Goal: Transaction & Acquisition: Purchase product/service

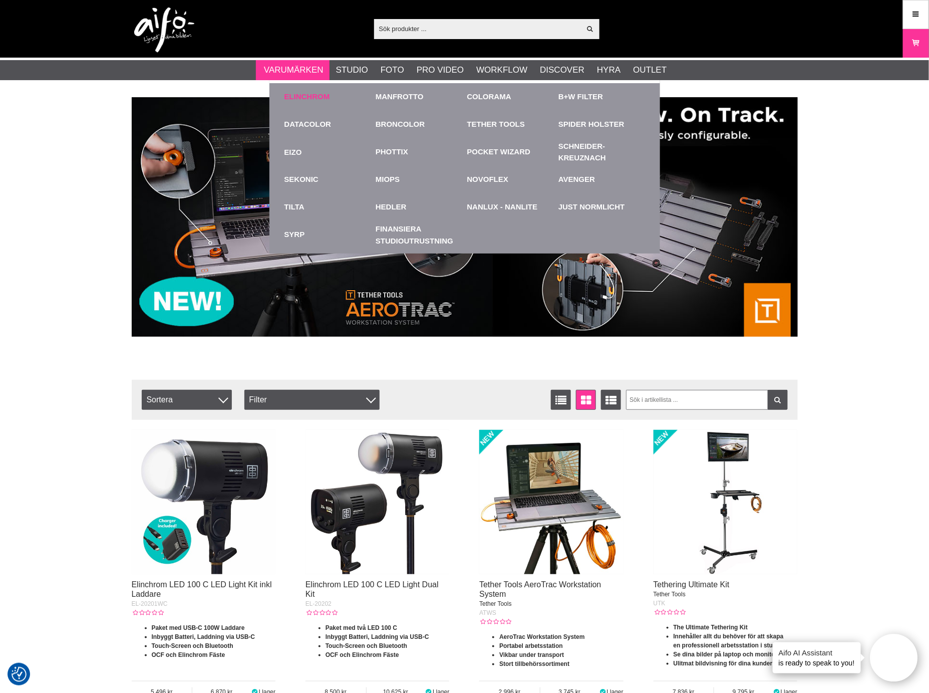
click at [295, 97] on link "Elinchrom" at bounding box center [308, 97] width 46 height 12
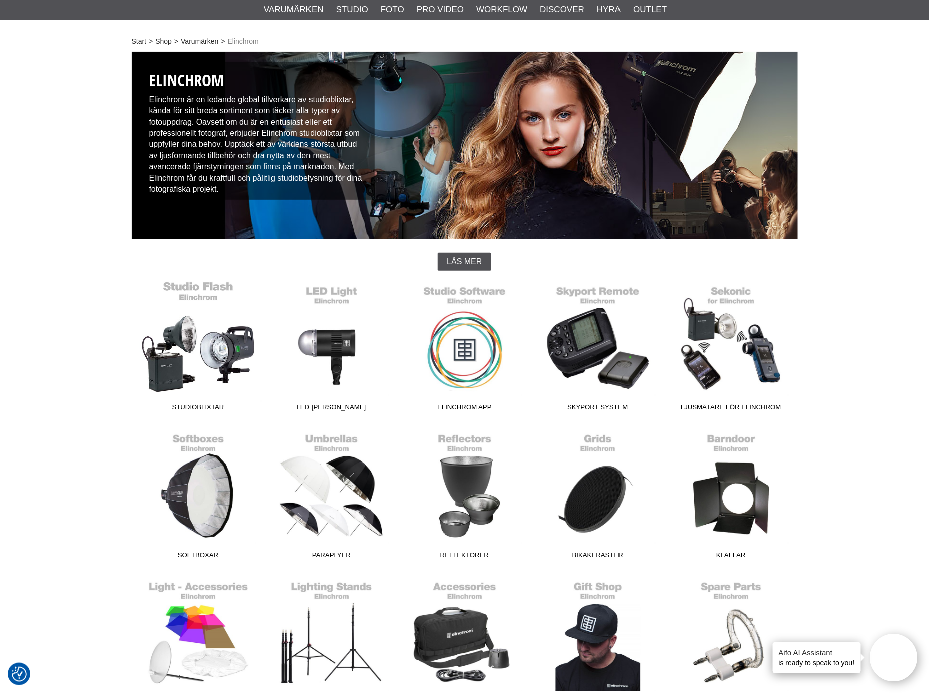
scroll to position [111, 0]
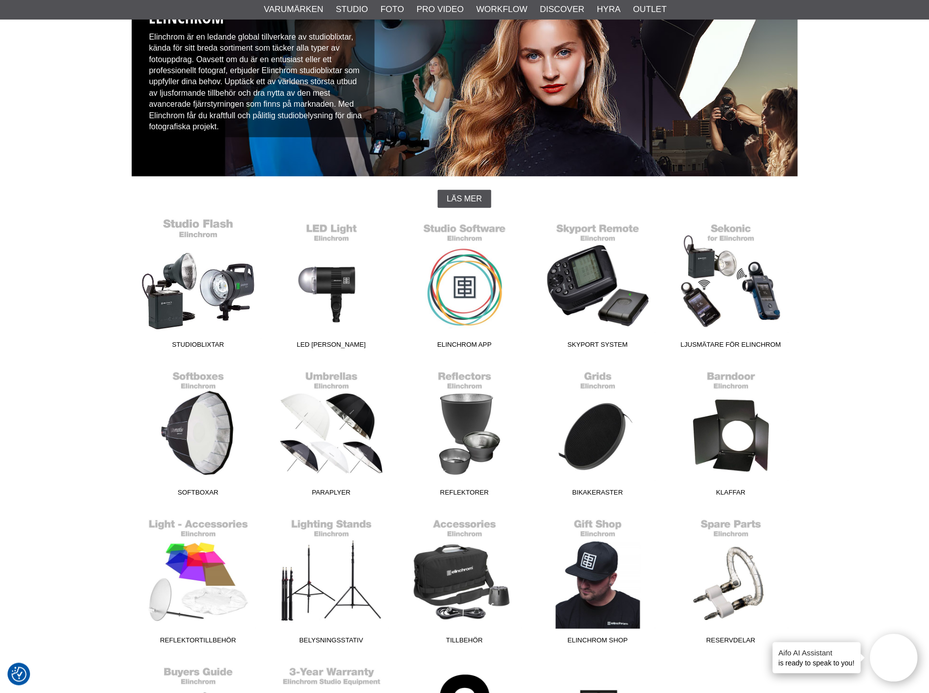
click at [186, 297] on link "Studioblixtar" at bounding box center [198, 285] width 133 height 135
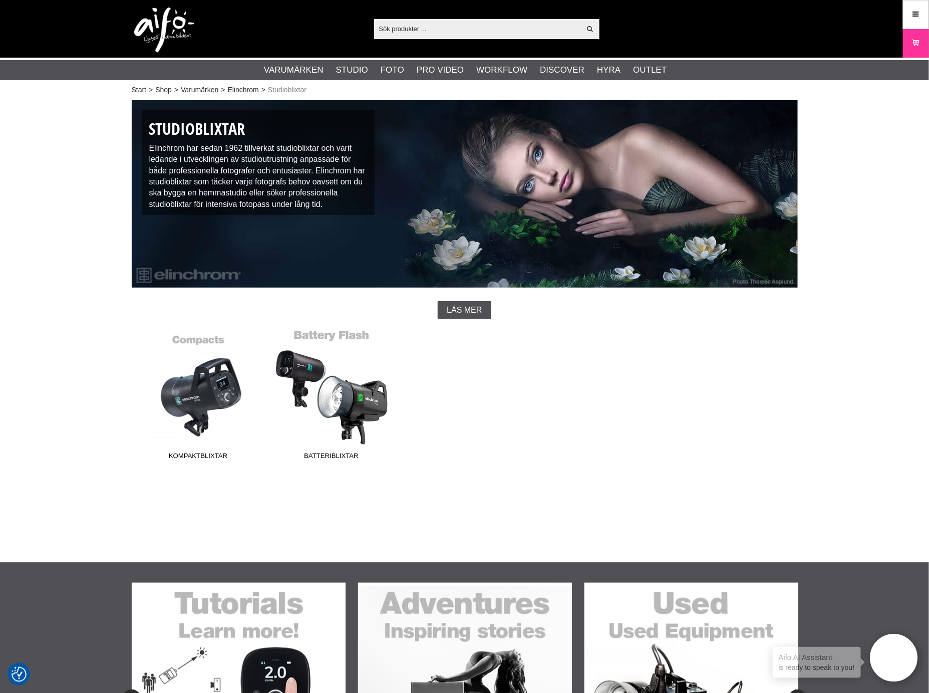
click at [324, 398] on link "Batteriblixtar" at bounding box center [331, 396] width 133 height 135
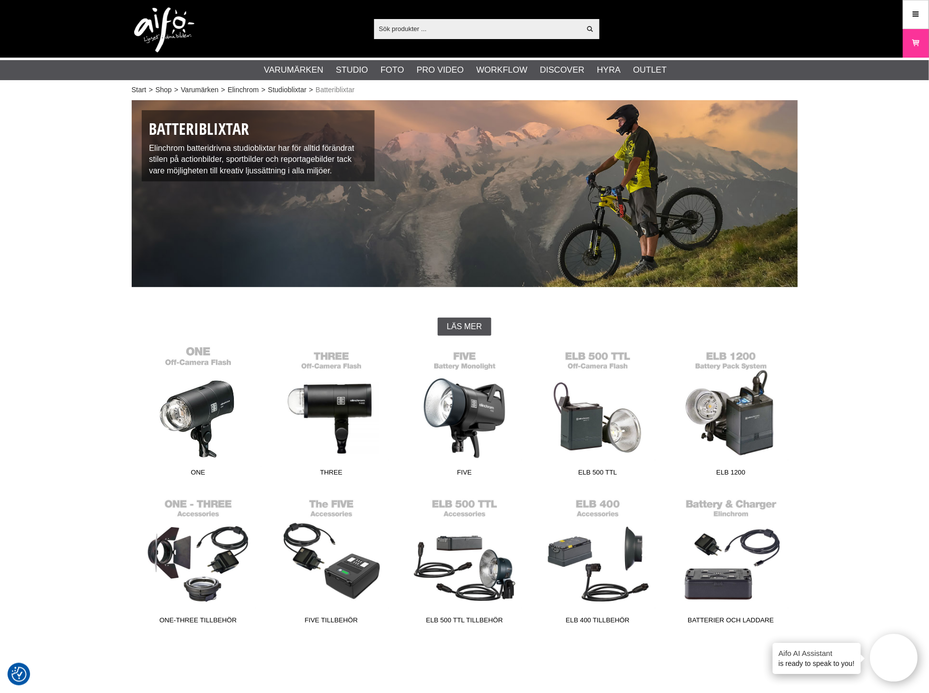
click at [201, 405] on link "ONE" at bounding box center [198, 413] width 133 height 135
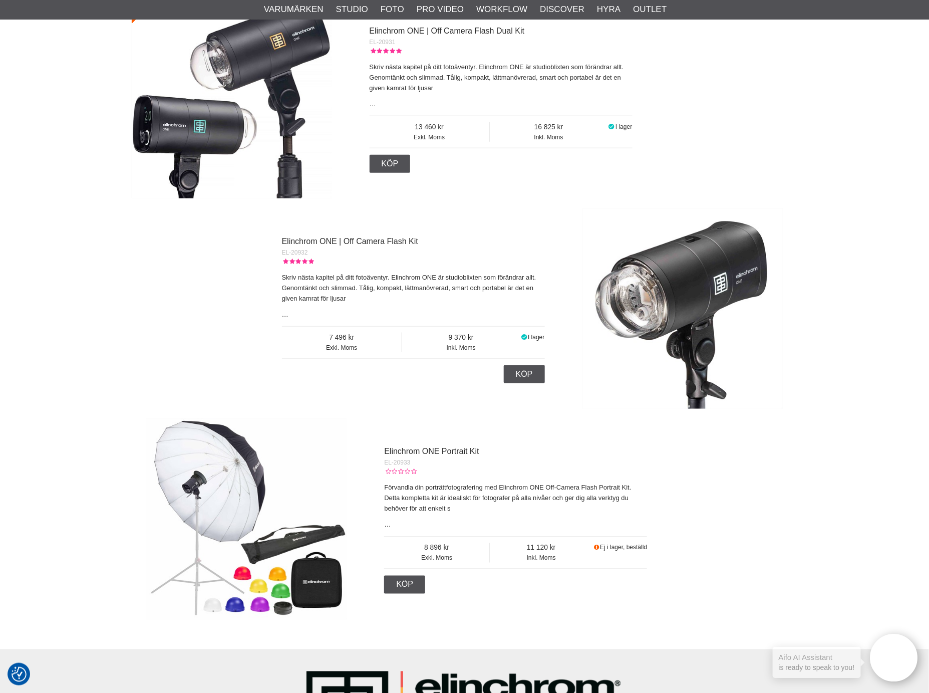
scroll to position [501, 0]
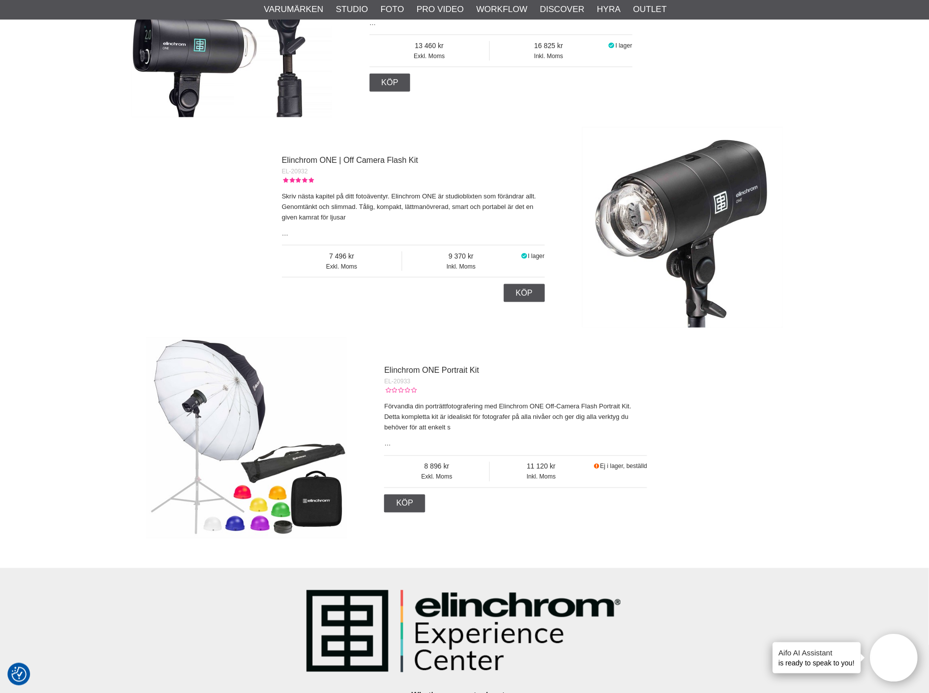
click at [660, 210] on img at bounding box center [683, 227] width 200 height 200
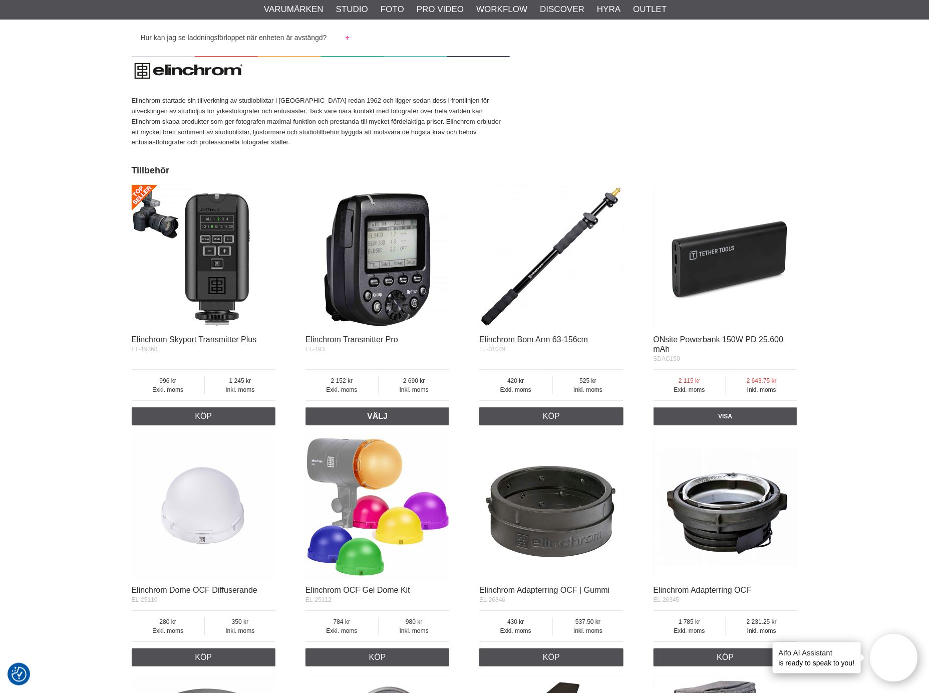
scroll to position [4897, 0]
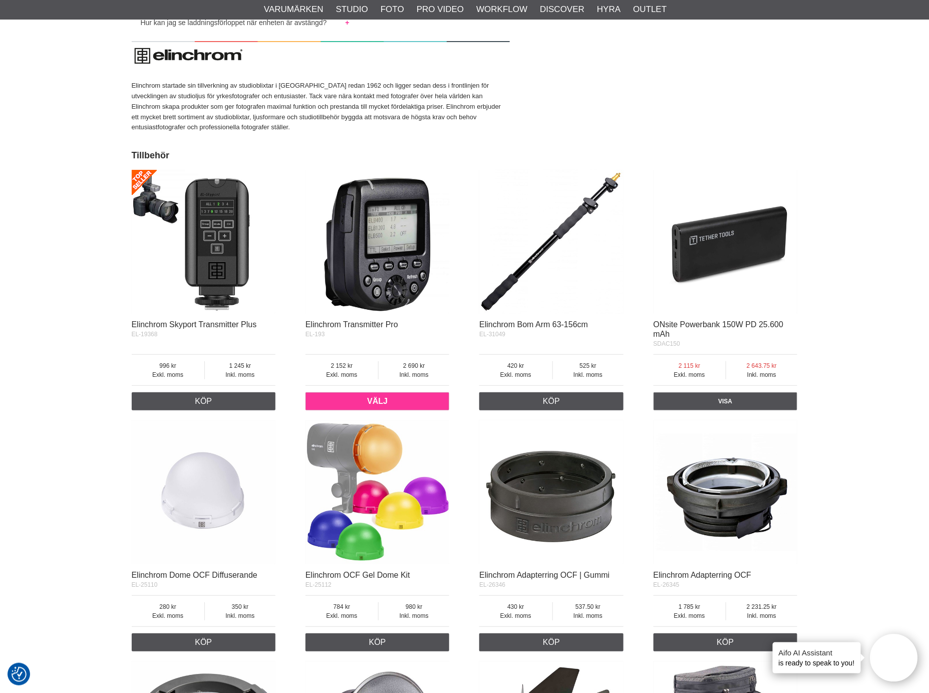
click at [380, 392] on link "Välj" at bounding box center [378, 401] width 144 height 18
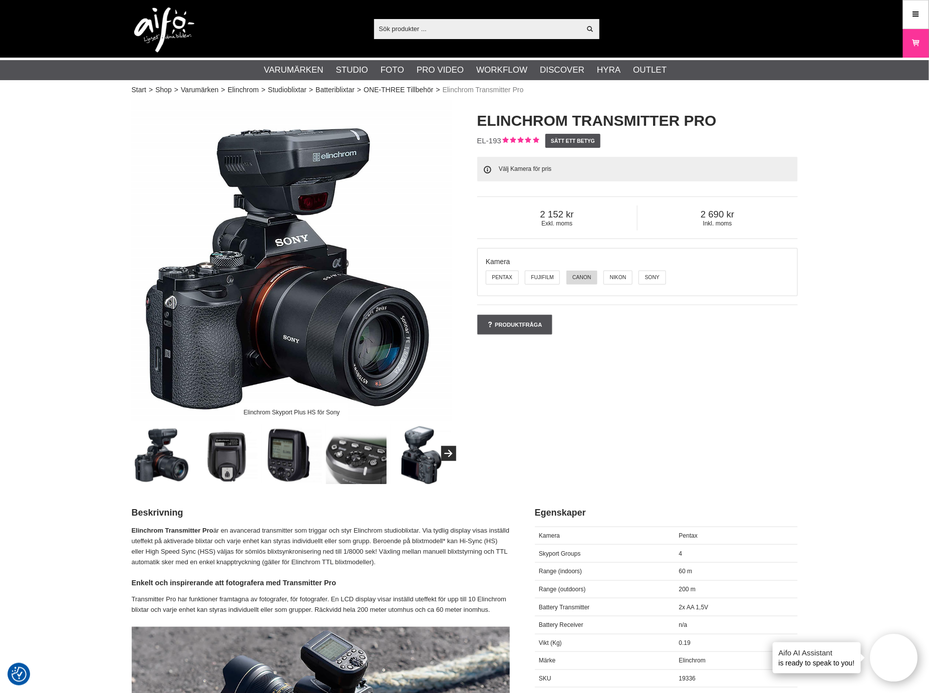
click at [589, 276] on label "Canon" at bounding box center [582, 277] width 31 height 14
click at [571, 274] on input "Canon" at bounding box center [568, 271] width 8 height 8
radio input "true"
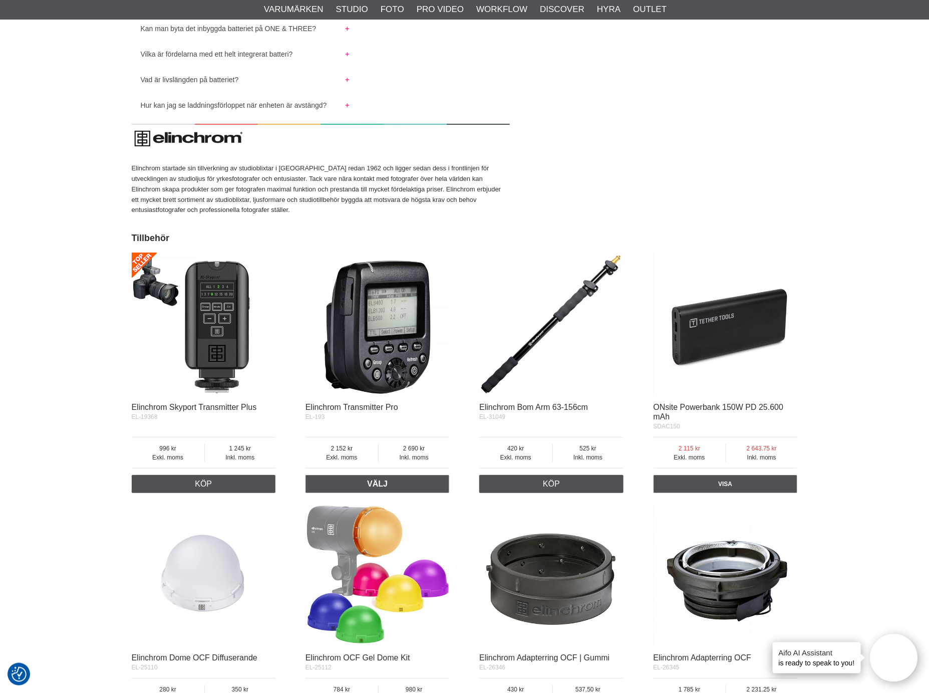
scroll to position [4786, 0]
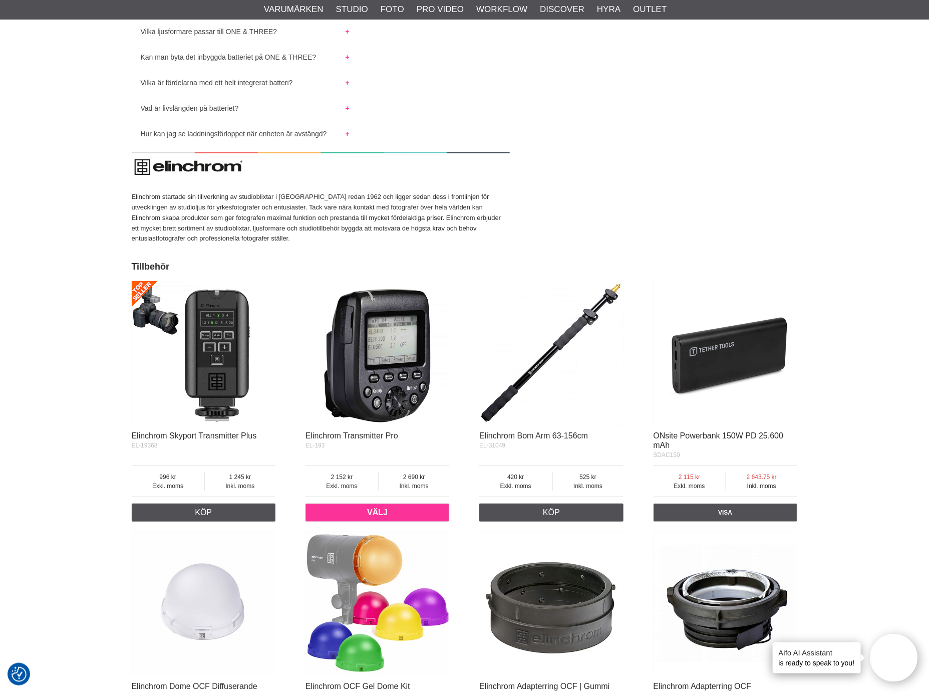
click at [380, 503] on link "Välj" at bounding box center [378, 512] width 144 height 18
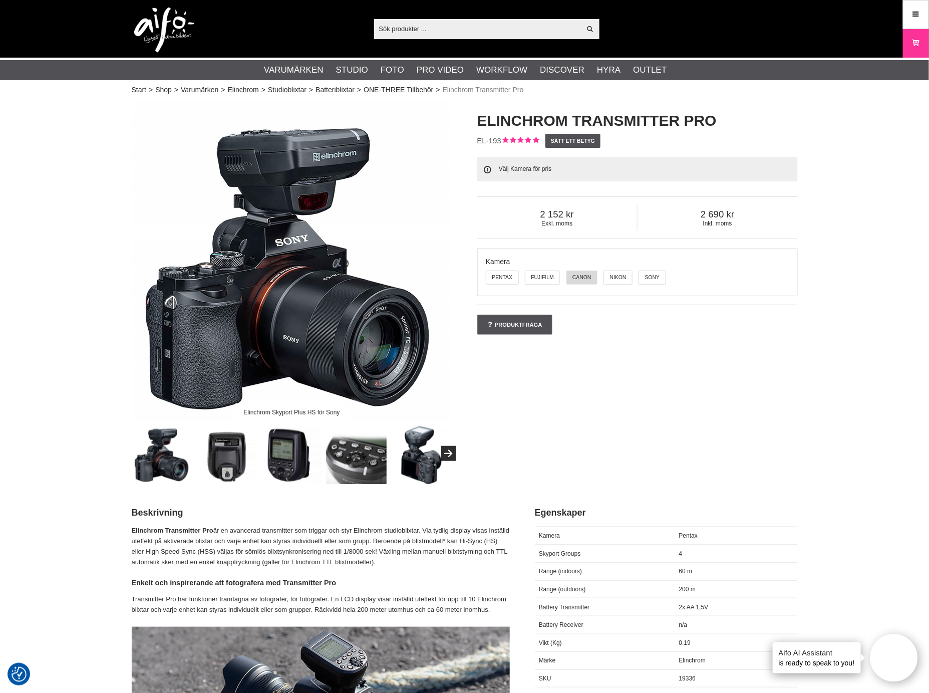
click at [585, 273] on label "Canon" at bounding box center [582, 277] width 31 height 14
click at [571, 273] on input "Canon" at bounding box center [568, 271] width 8 height 8
radio input "true"
